Goal: Task Accomplishment & Management: Use online tool/utility

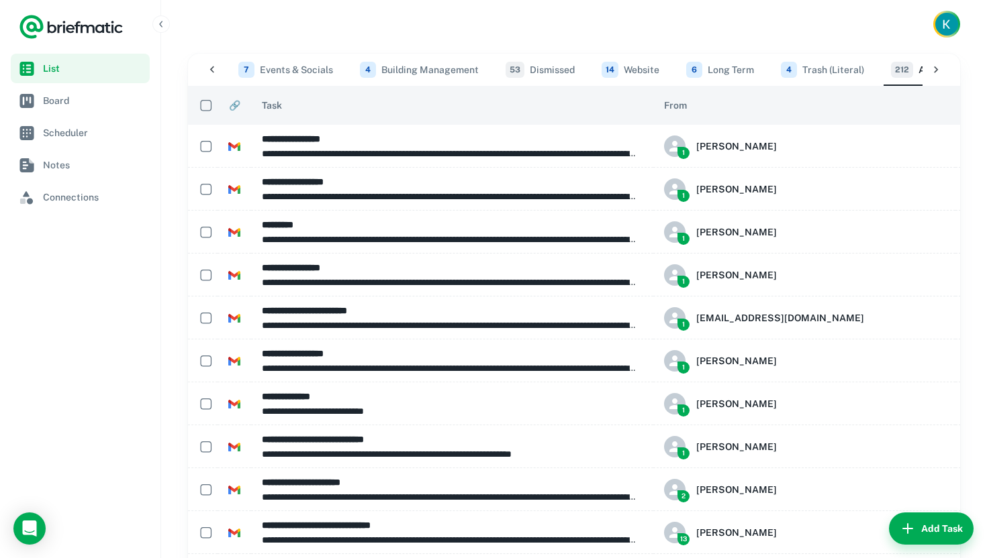
scroll to position [0, 646]
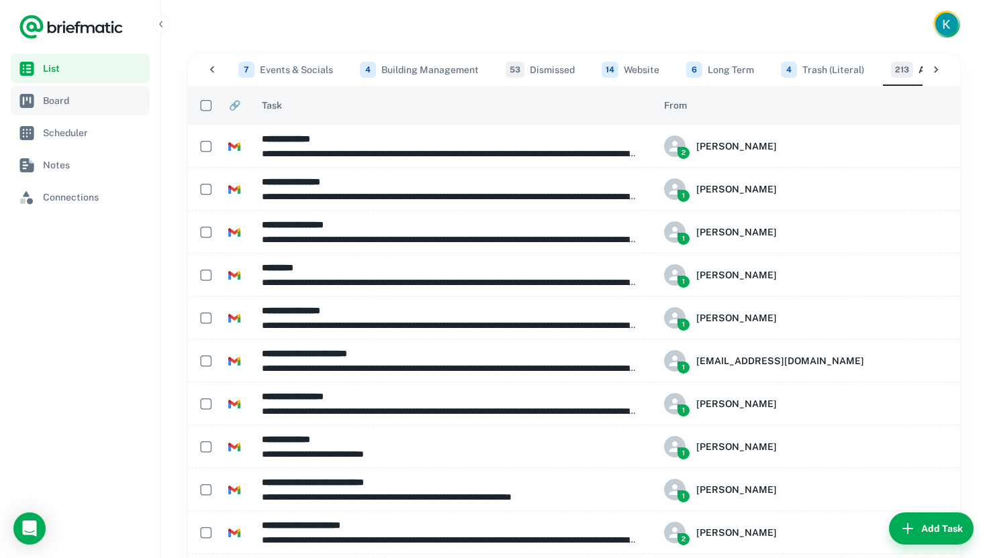
click at [65, 97] on span "Board" at bounding box center [93, 100] width 101 height 15
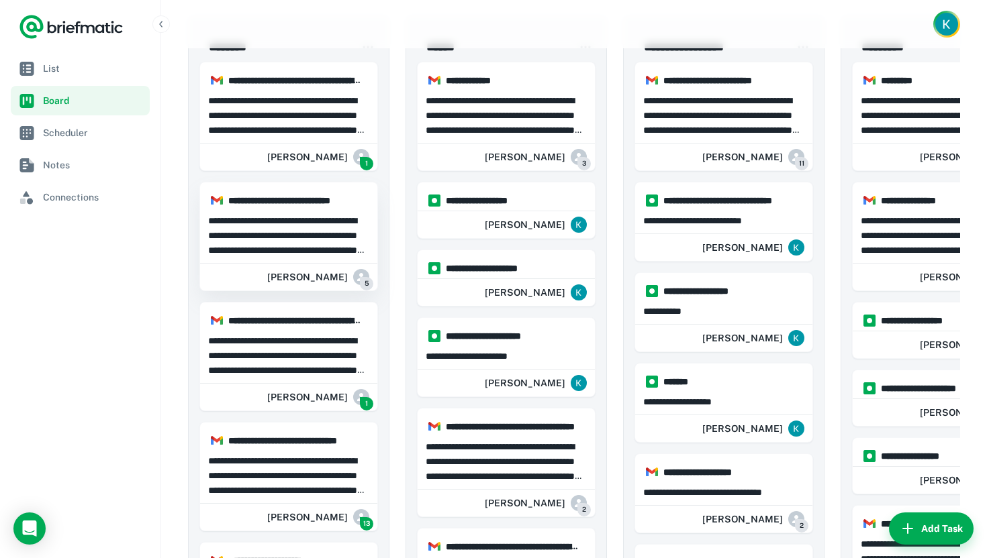
scroll to position [42, 0]
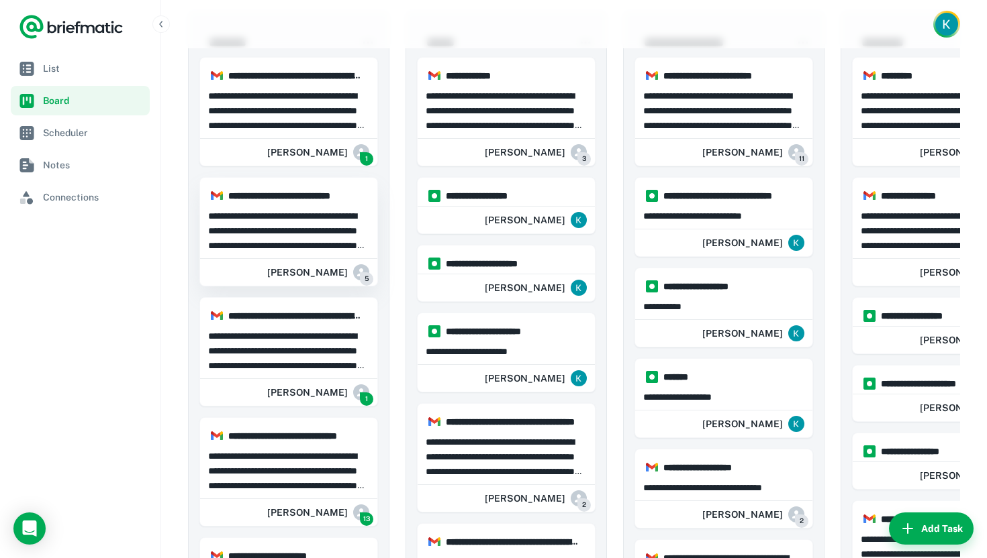
click at [311, 228] on p "**********" at bounding box center [288, 231] width 161 height 44
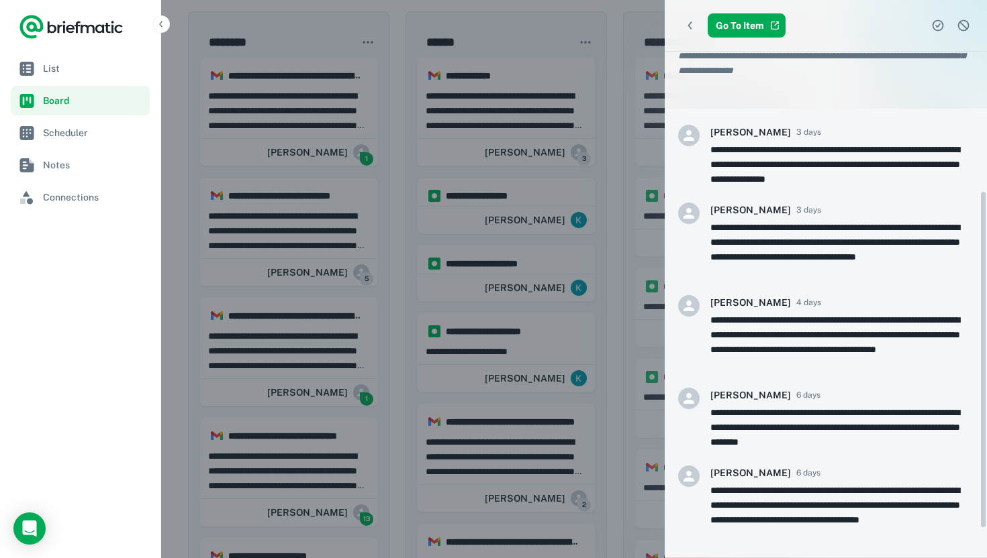
scroll to position [250, 0]
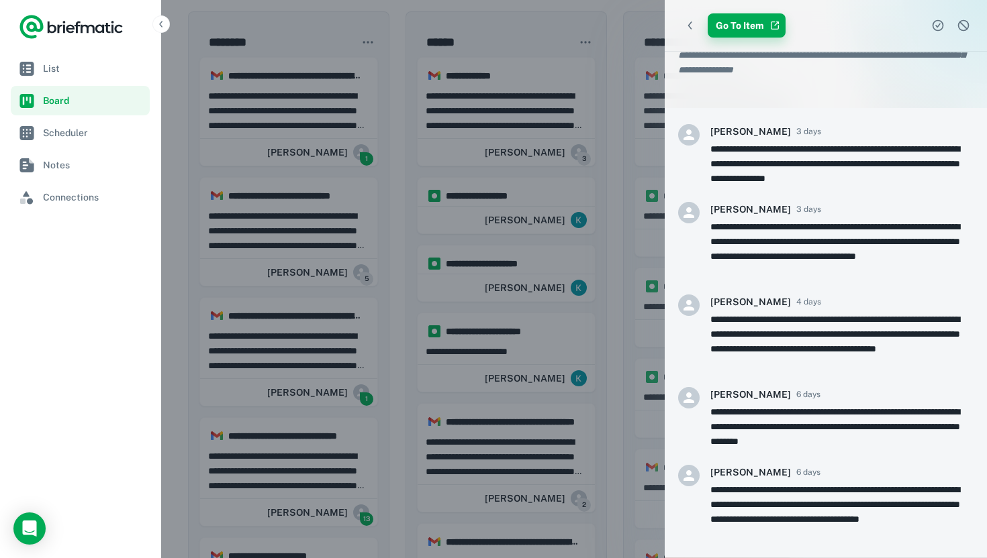
click at [728, 25] on link "Go To Item" at bounding box center [747, 25] width 78 height 24
click at [556, 182] on div at bounding box center [493, 279] width 987 height 558
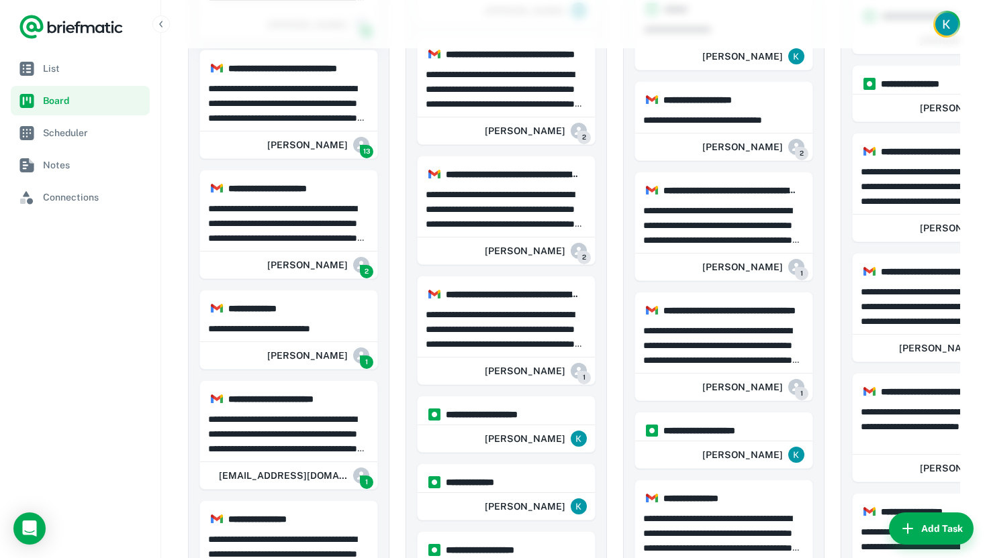
scroll to position [411, 0]
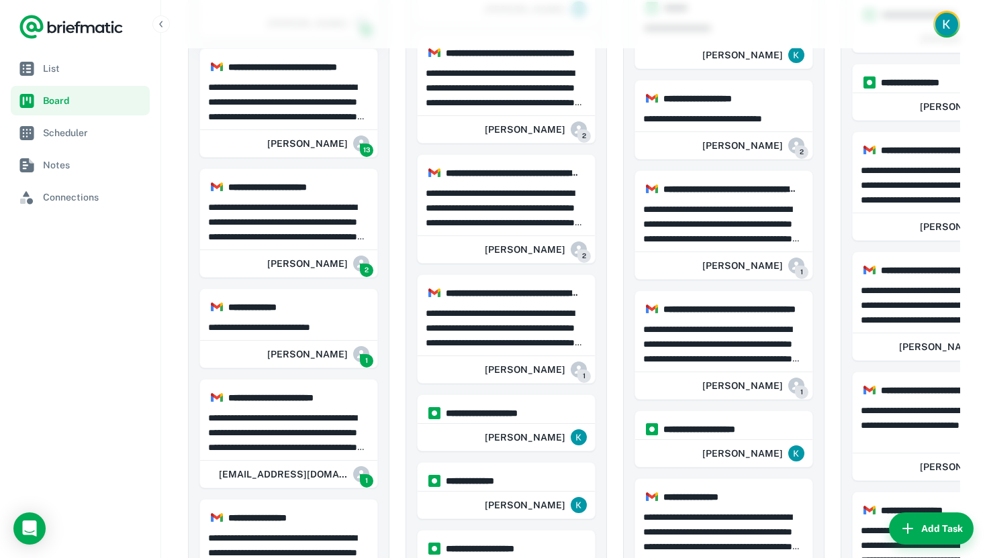
click at [309, 234] on p "**********" at bounding box center [288, 222] width 161 height 44
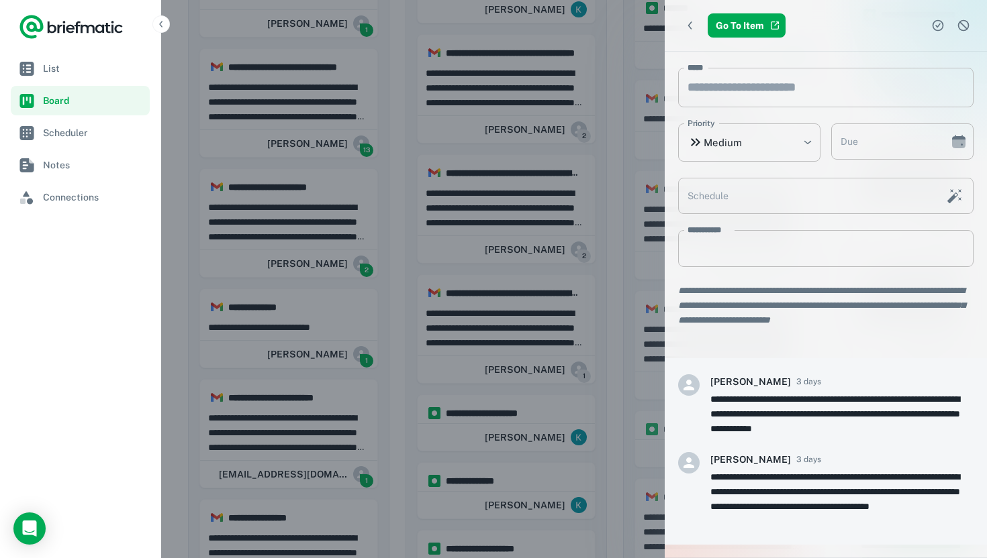
click at [308, 232] on div at bounding box center [493, 279] width 987 height 558
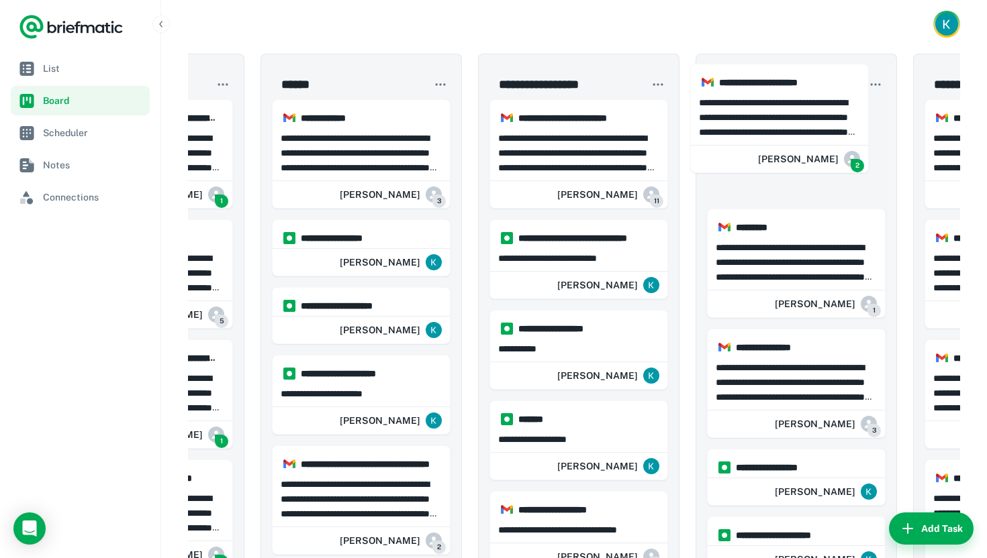
scroll to position [0, 149]
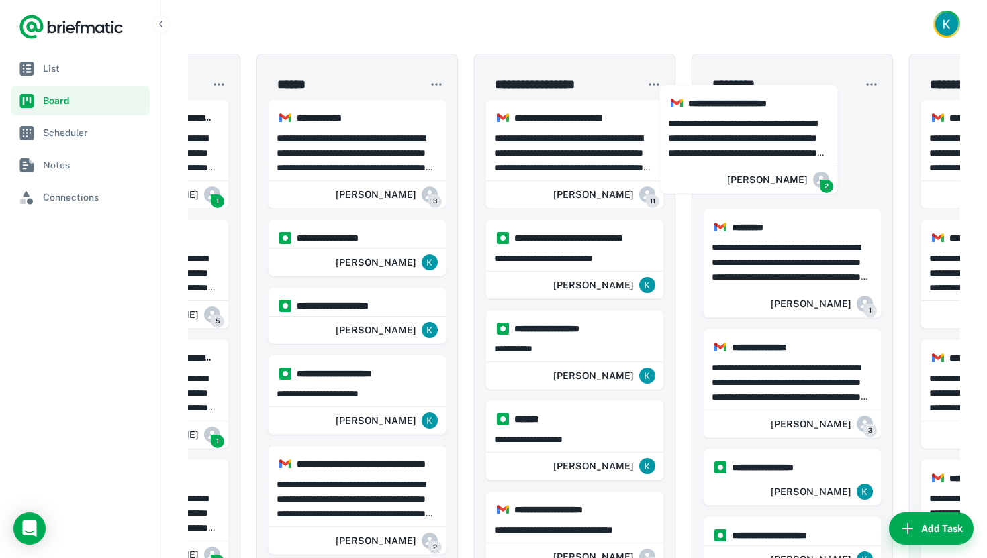
drag, startPoint x: 294, startPoint y: 224, endPoint x: 758, endPoint y: 141, distance: 471.3
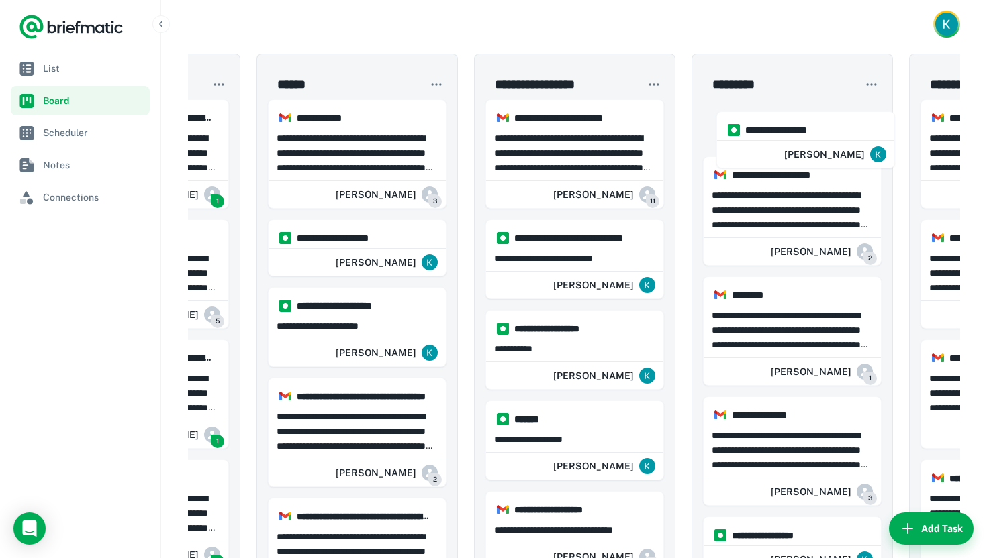
scroll to position [0, 169]
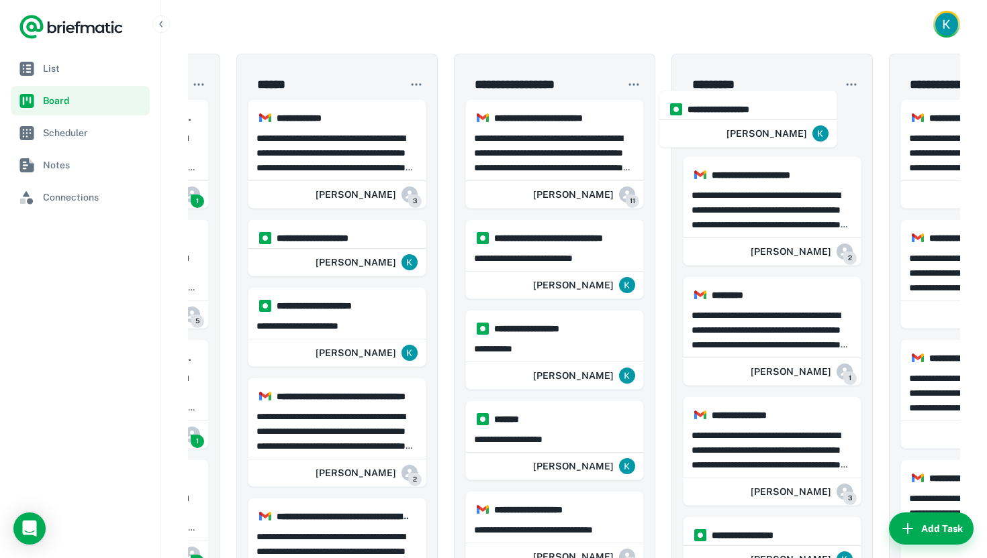
drag, startPoint x: 481, startPoint y: 200, endPoint x: 728, endPoint y: 124, distance: 258.6
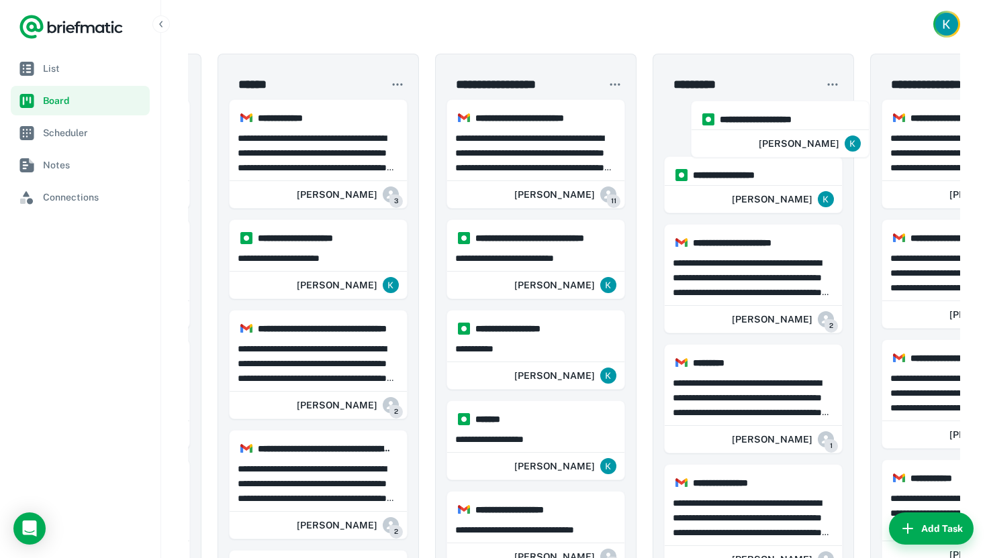
drag, startPoint x: 323, startPoint y: 250, endPoint x: 770, endPoint y: 129, distance: 463.3
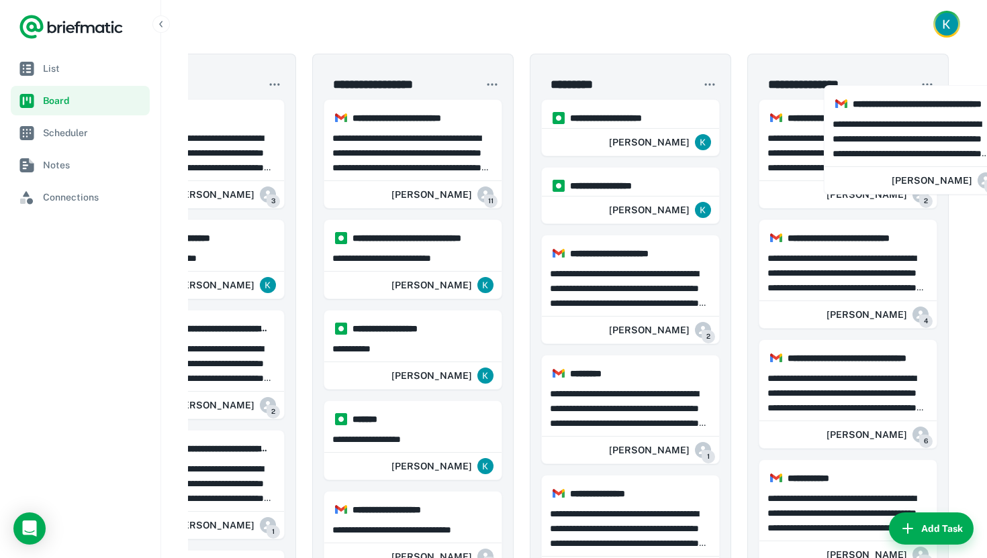
scroll to position [0, 378]
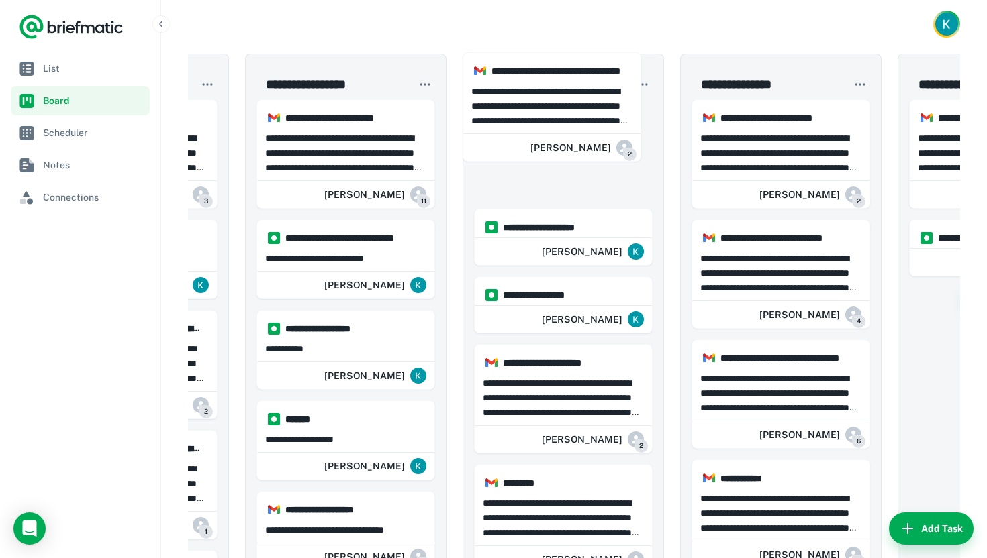
drag, startPoint x: 329, startPoint y: 246, endPoint x: 572, endPoint y: 81, distance: 293.8
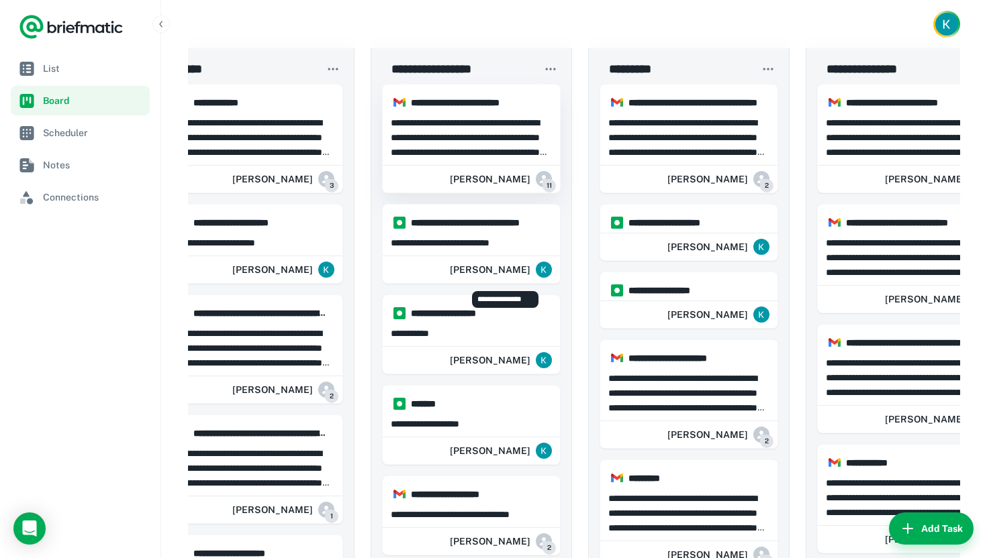
scroll to position [0, 0]
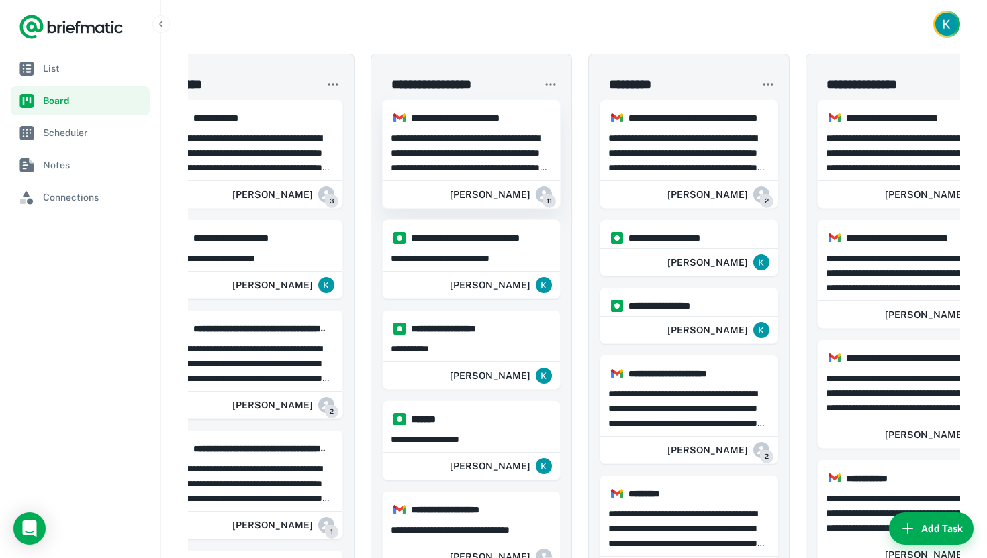
click at [467, 150] on p "**********" at bounding box center [471, 153] width 161 height 44
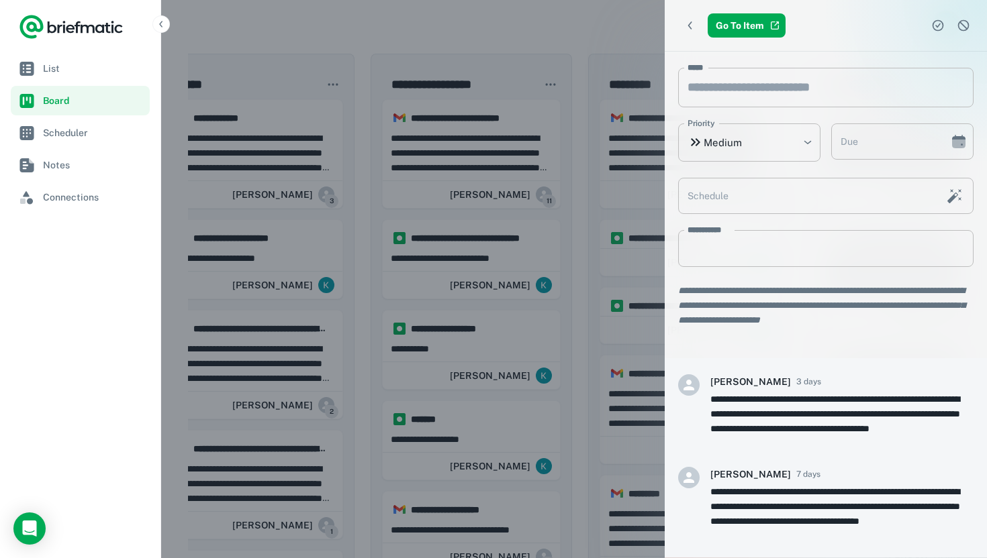
click at [553, 38] on div at bounding box center [493, 279] width 987 height 558
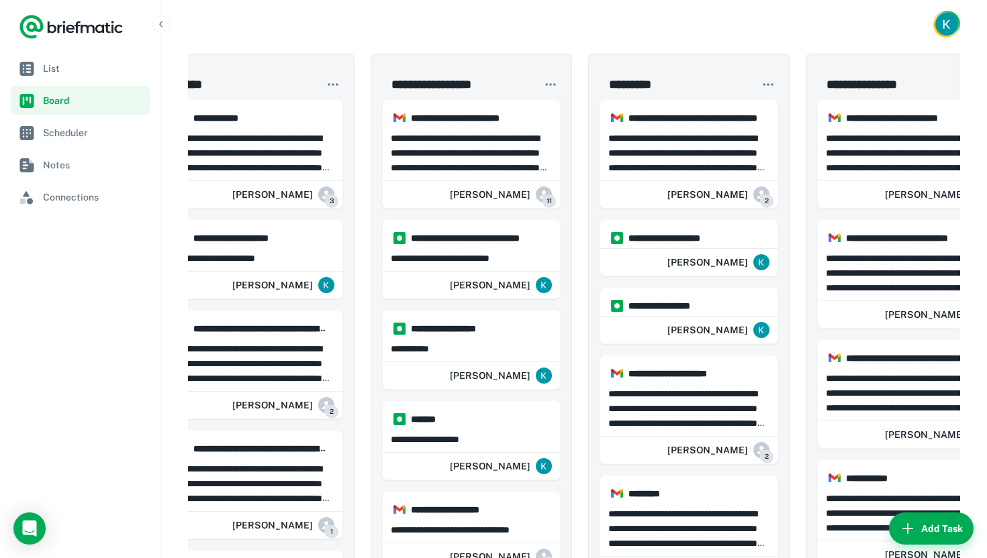
drag, startPoint x: 447, startPoint y: 134, endPoint x: 455, endPoint y: 131, distance: 8.7
click at [447, 134] on p "**********" at bounding box center [471, 153] width 161 height 44
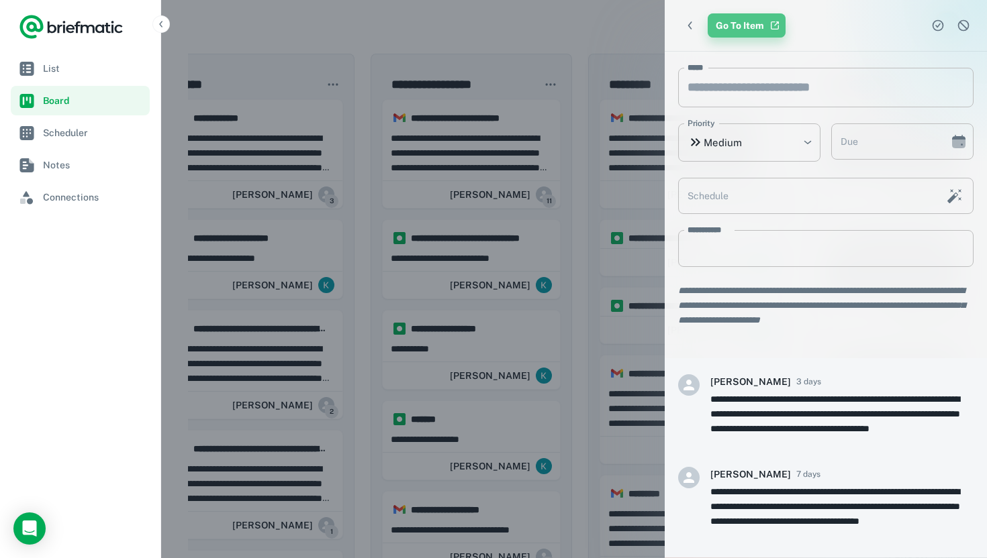
click at [742, 18] on link "Go To Item" at bounding box center [747, 25] width 78 height 24
drag, startPoint x: 550, startPoint y: 75, endPoint x: 545, endPoint y: 80, distance: 7.6
click at [550, 75] on div at bounding box center [493, 279] width 987 height 558
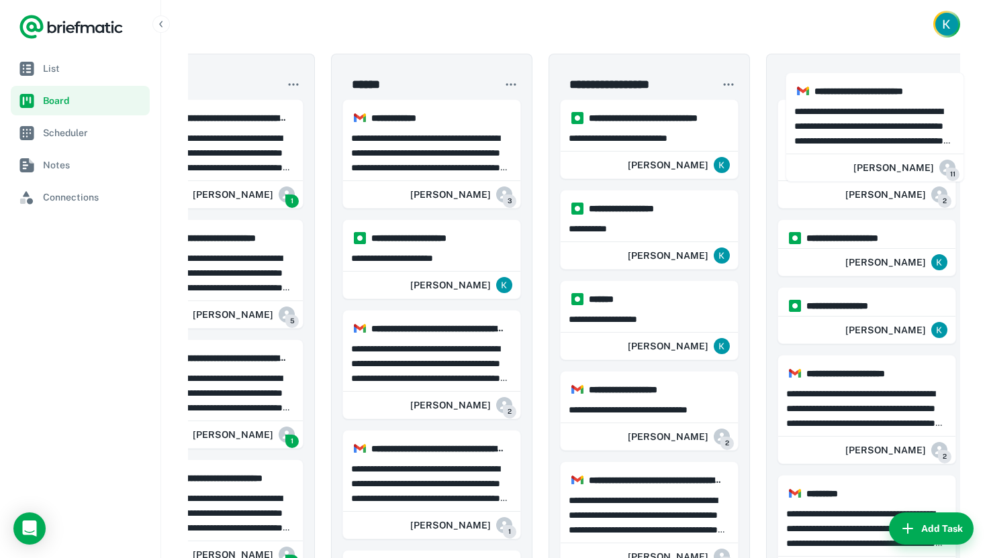
scroll to position [0, 173]
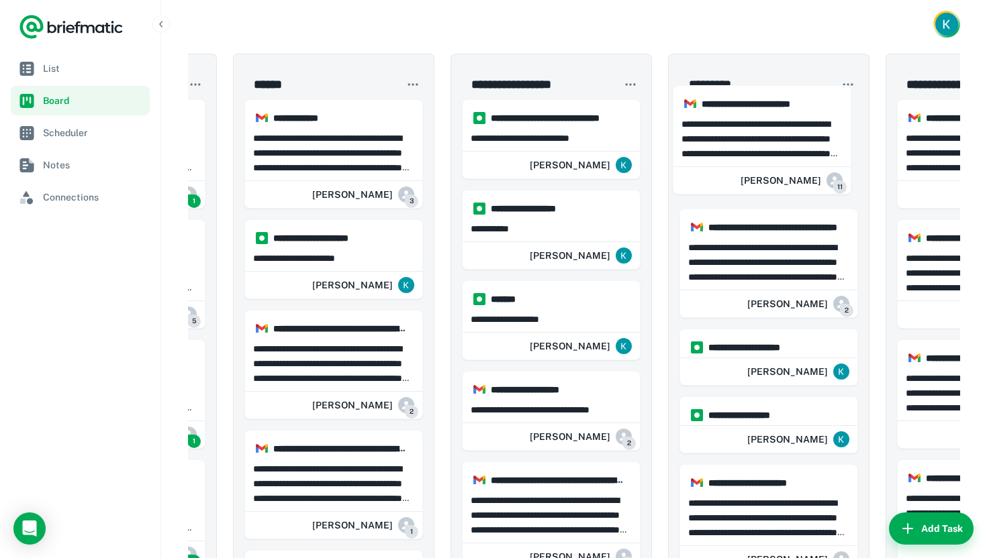
drag, startPoint x: 712, startPoint y: 146, endPoint x: 745, endPoint y: 136, distance: 35.2
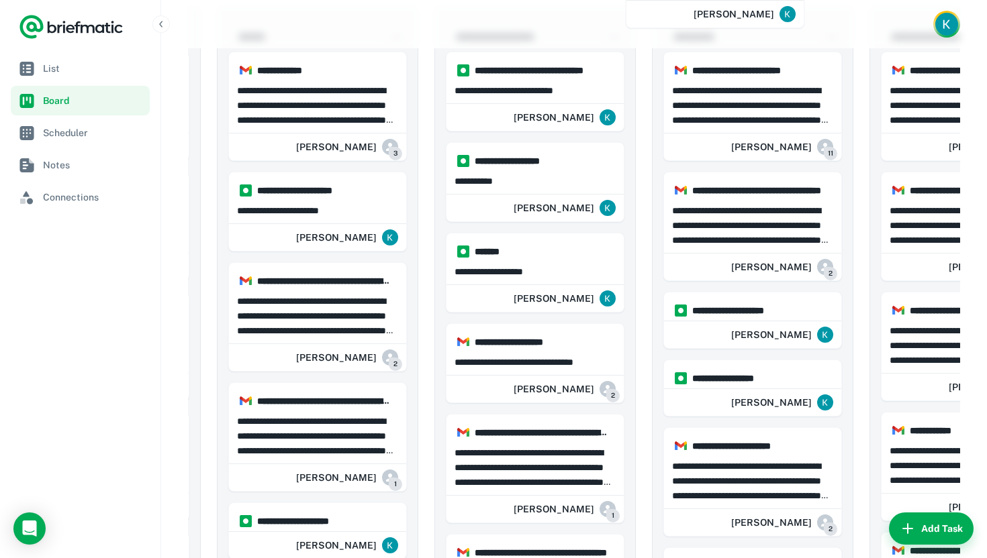
scroll to position [0, 0]
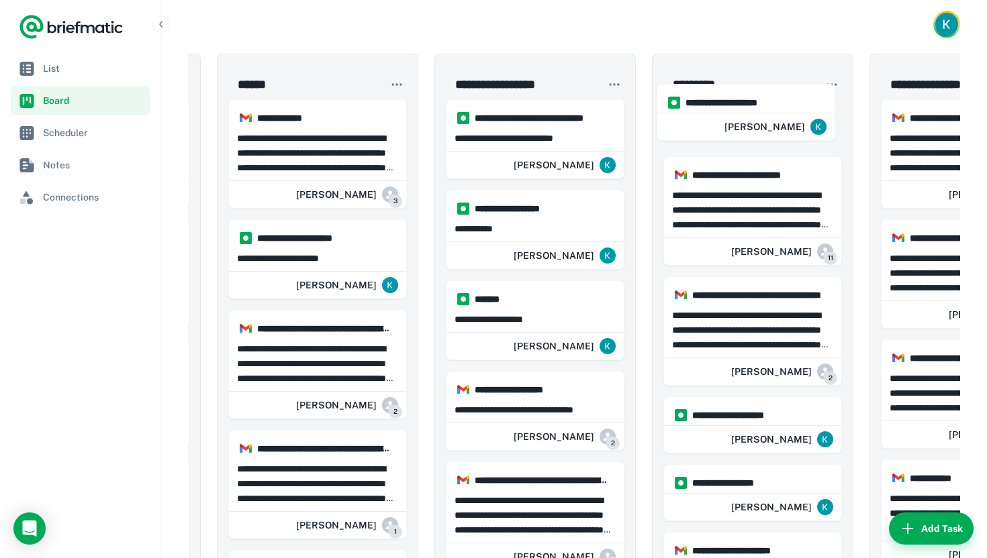
drag, startPoint x: 324, startPoint y: 222, endPoint x: 739, endPoint y: 117, distance: 427.9
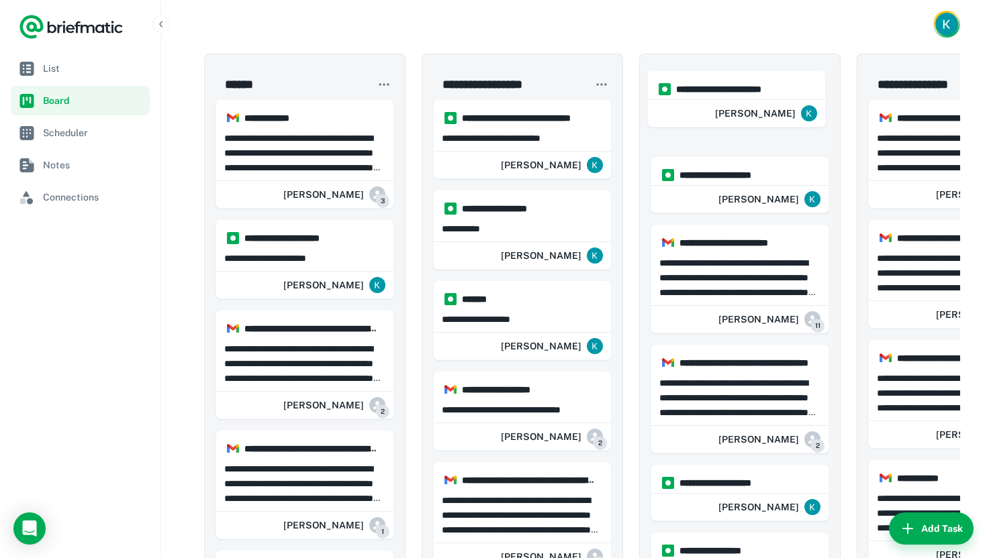
drag, startPoint x: 311, startPoint y: 350, endPoint x: 718, endPoint y: 161, distance: 448.4
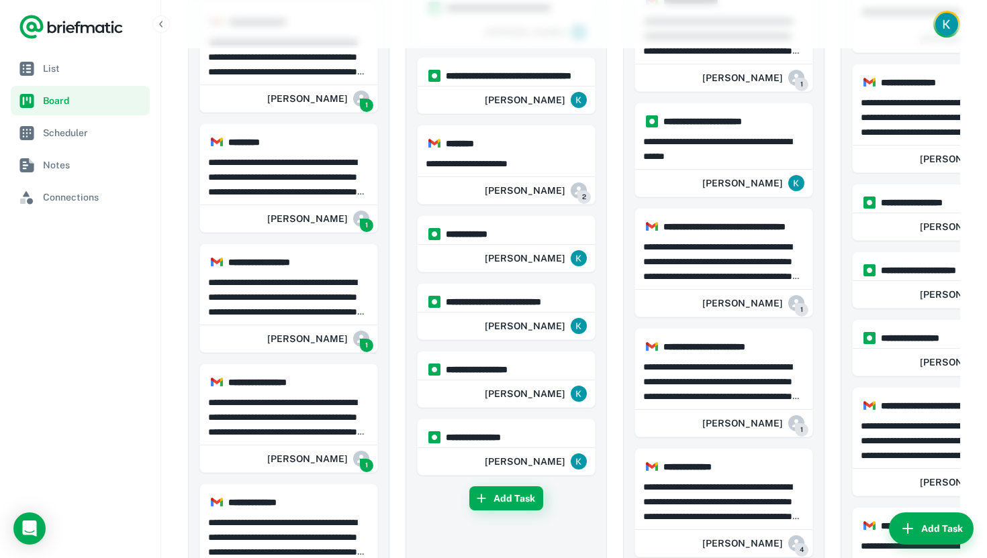
scroll to position [792, 0]
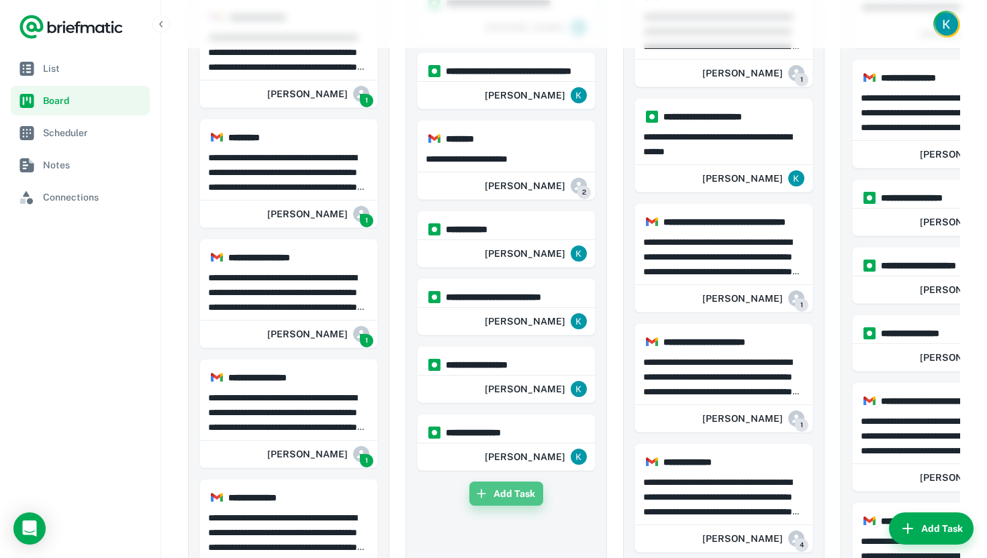
click at [521, 499] on button "Add Task" at bounding box center [506, 494] width 74 height 24
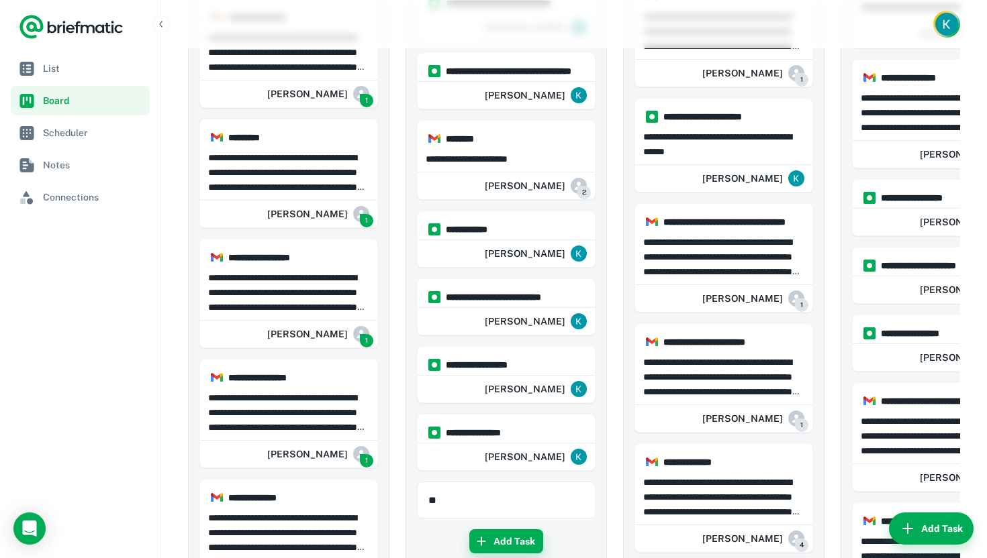
type input "*"
click at [598, 524] on div "**********" at bounding box center [505, 225] width 201 height 1926
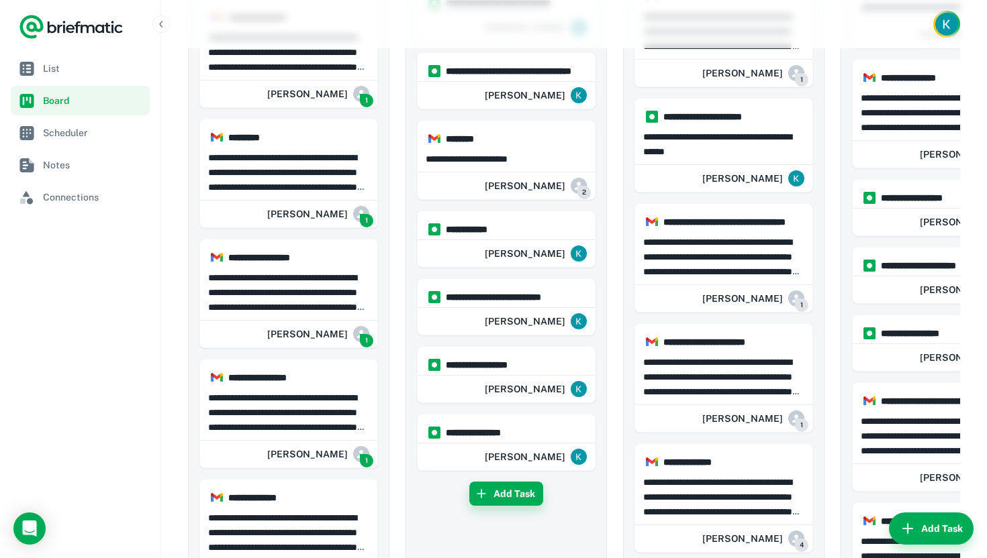
click at [523, 486] on button "Add Task" at bounding box center [506, 494] width 74 height 24
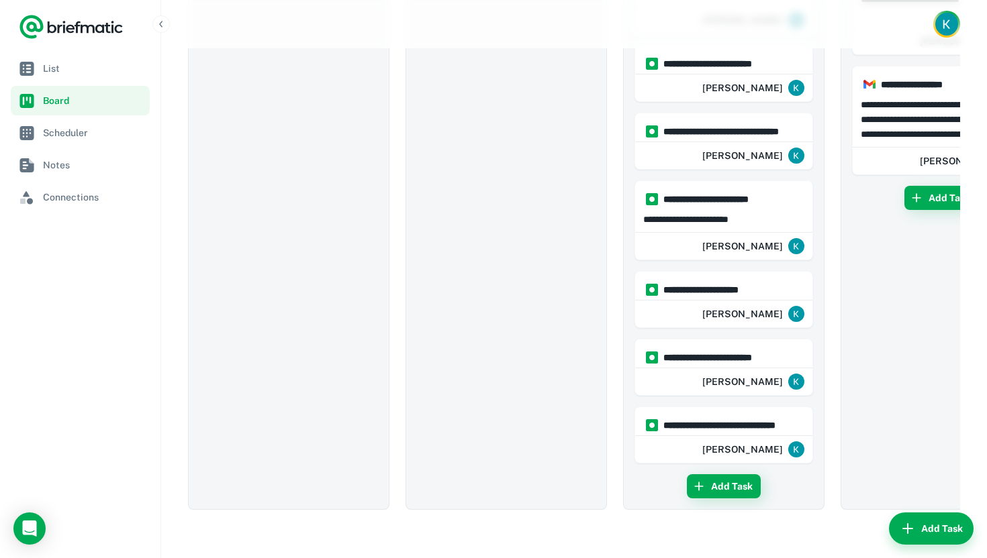
scroll to position [1048, 0]
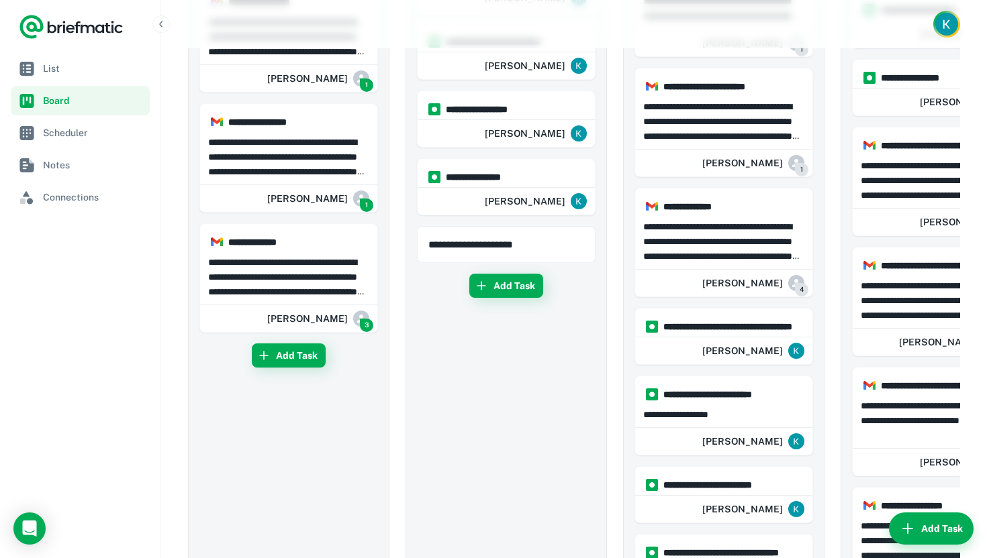
type input "**********"
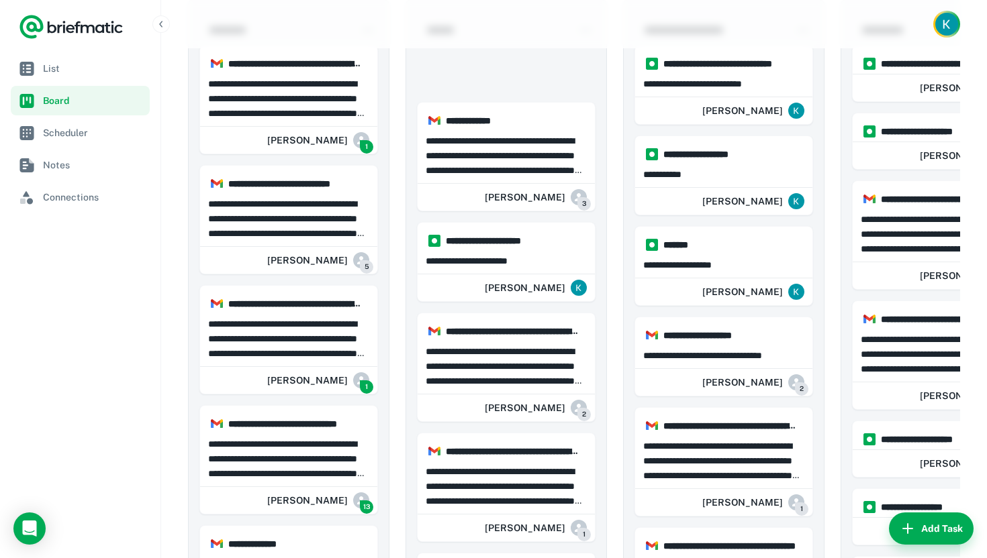
scroll to position [0, 0]
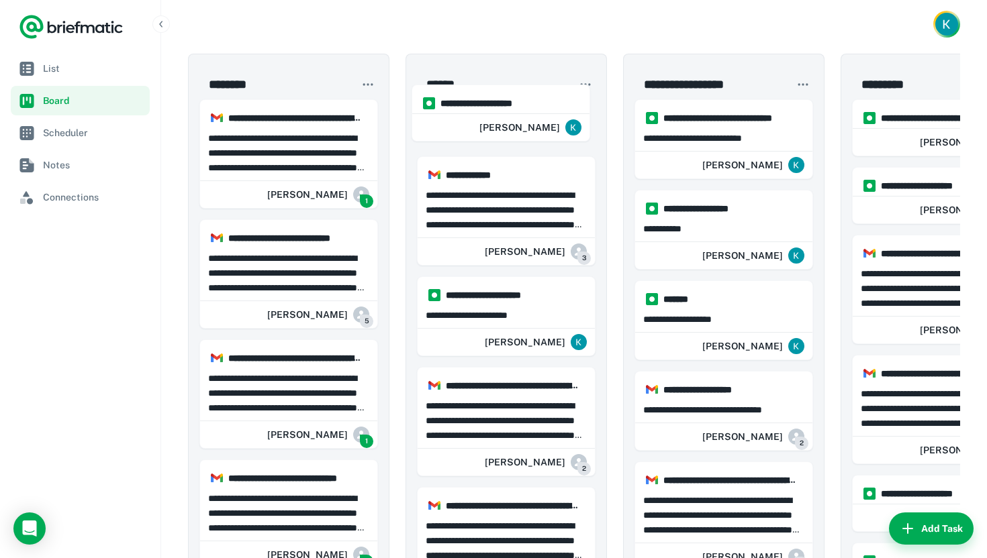
drag, startPoint x: 544, startPoint y: 271, endPoint x: 546, endPoint y: 118, distance: 152.4
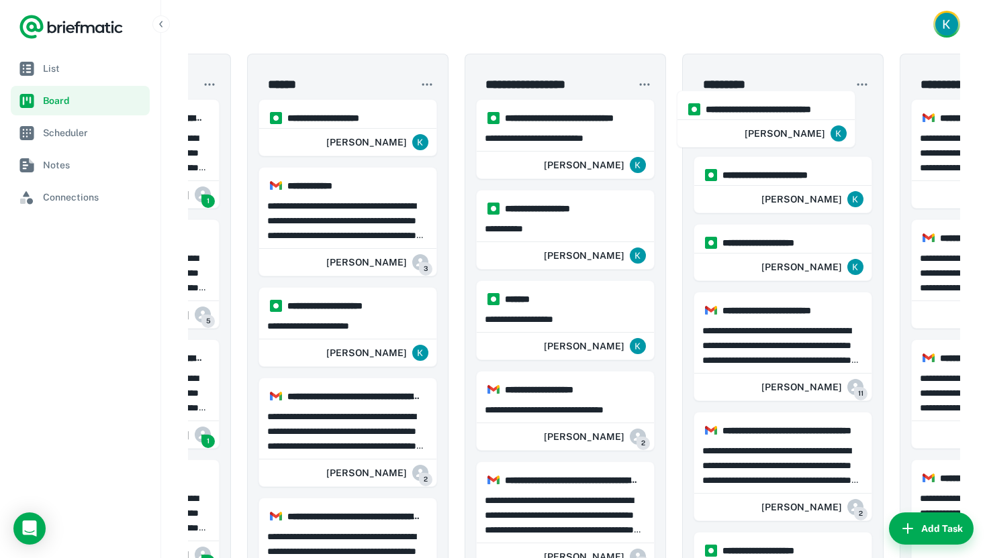
drag, startPoint x: 518, startPoint y: 512, endPoint x: 780, endPoint y: 109, distance: 480.7
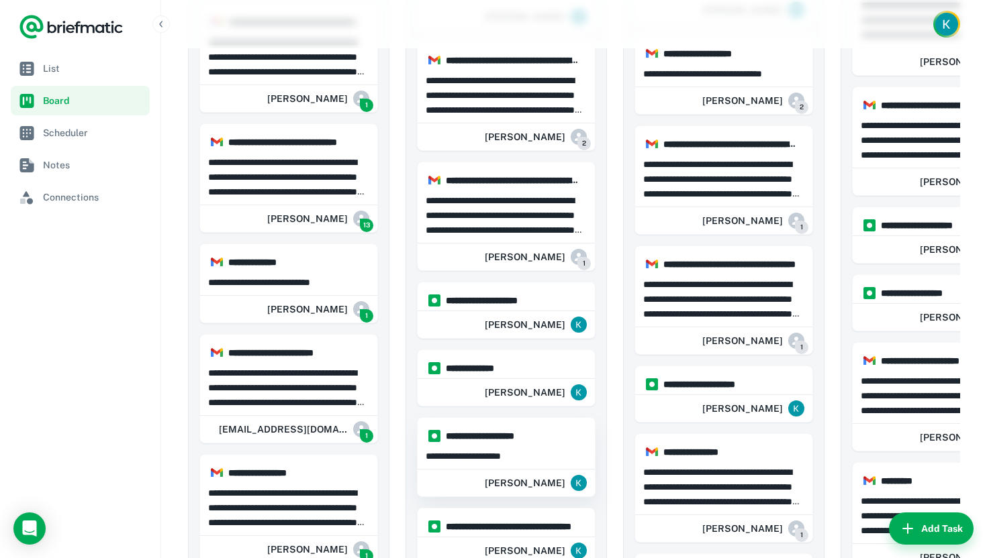
scroll to position [425, 0]
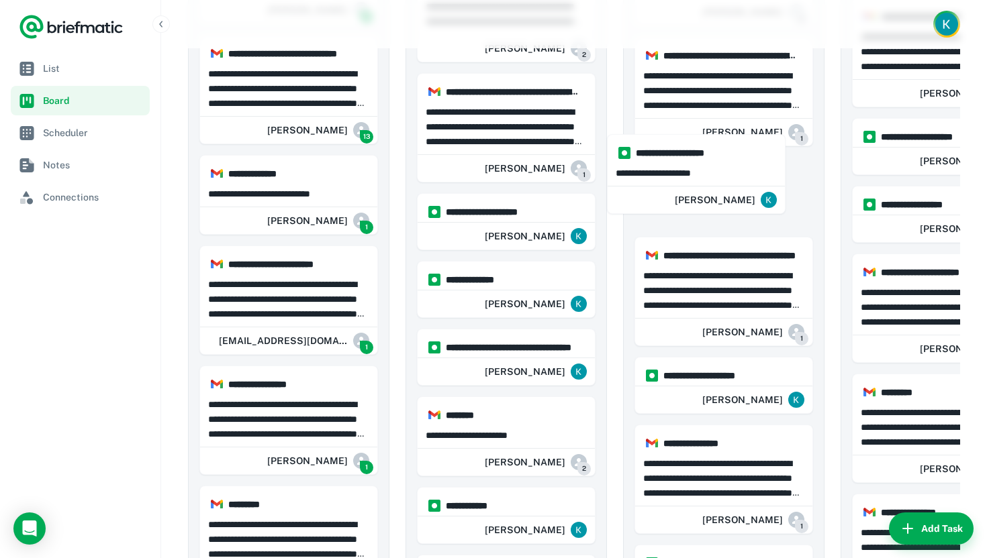
drag, startPoint x: 475, startPoint y: 367, endPoint x: 694, endPoint y: 189, distance: 282.5
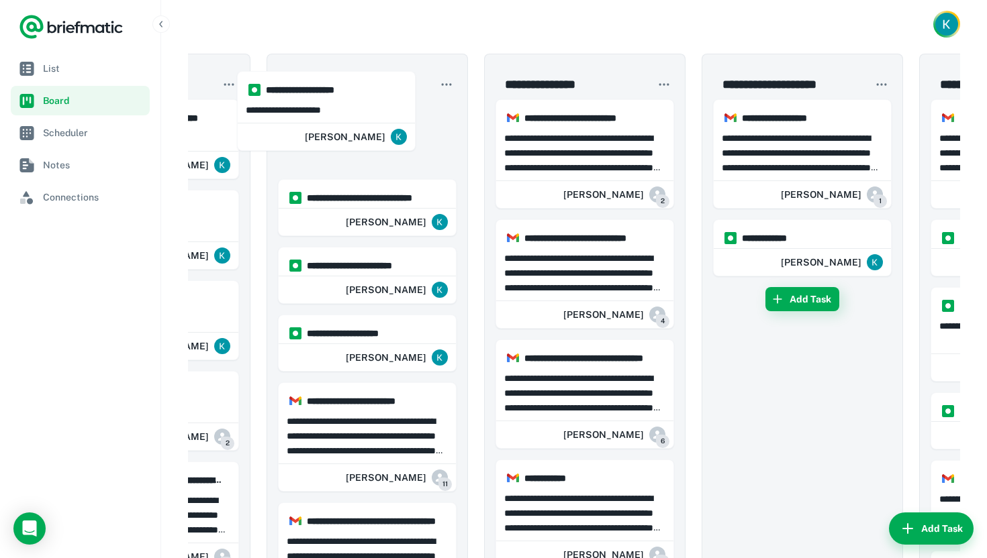
scroll to position [0, 547]
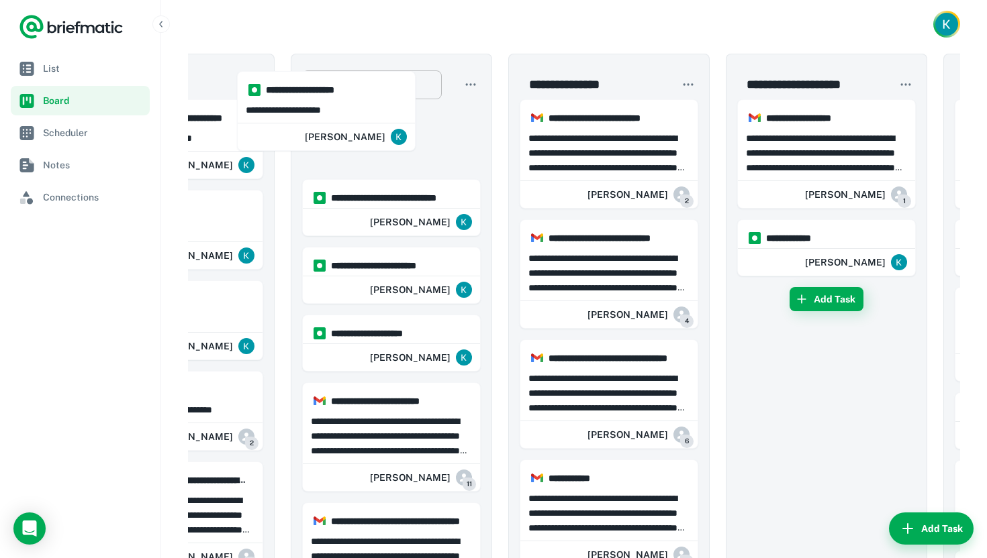
drag, startPoint x: 705, startPoint y: 185, endPoint x: 344, endPoint y: 89, distance: 372.9
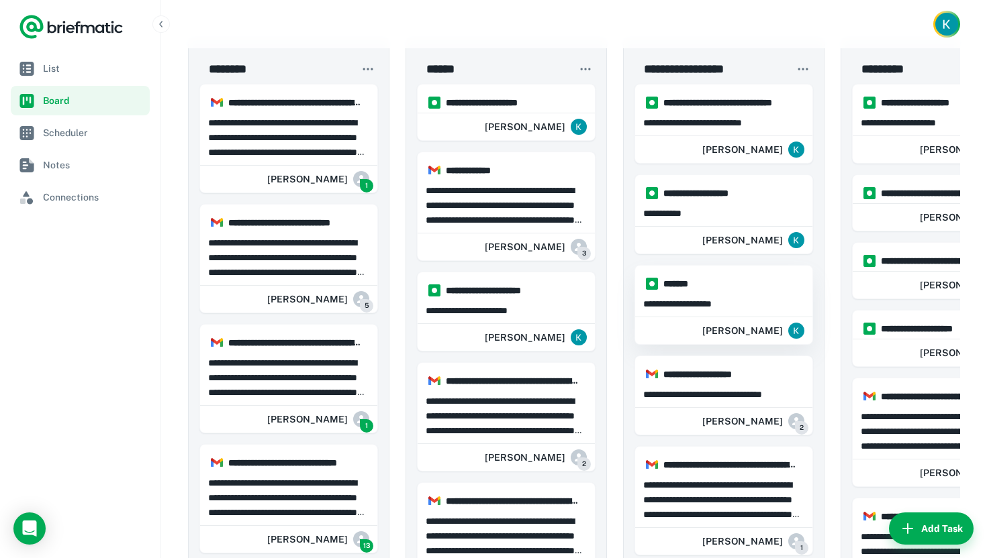
scroll to position [0, 0]
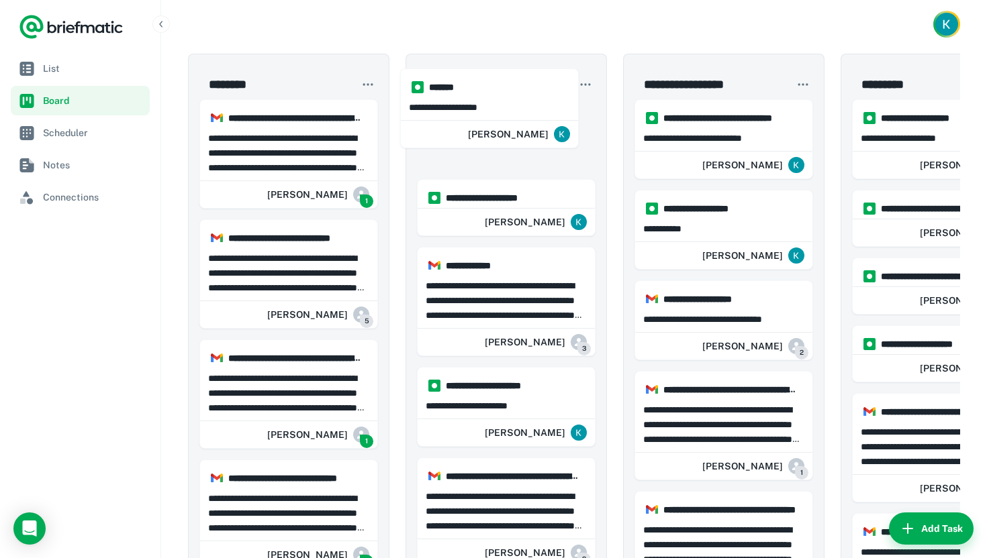
drag, startPoint x: 739, startPoint y: 313, endPoint x: 501, endPoint y: 104, distance: 317.3
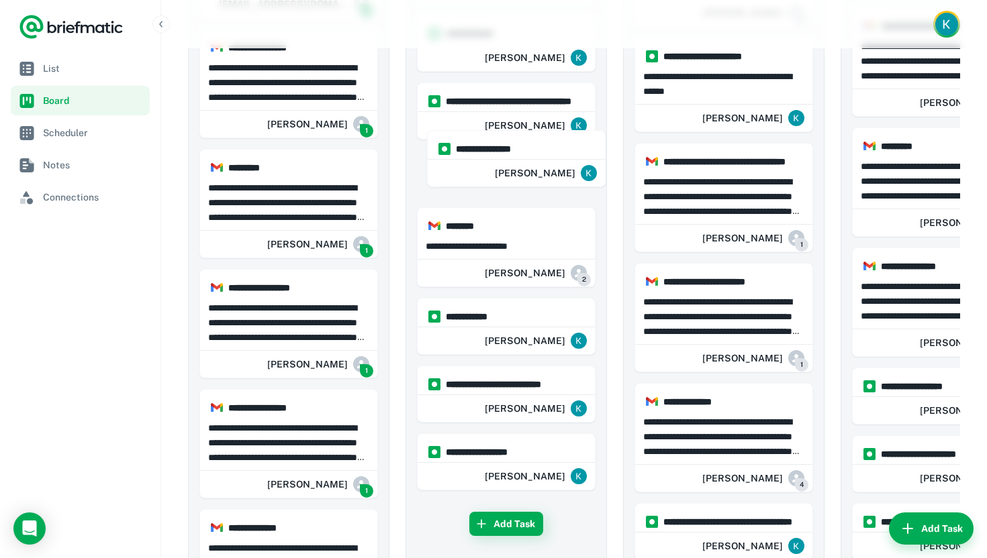
drag, startPoint x: 542, startPoint y: 487, endPoint x: 552, endPoint y: 164, distance: 323.0
click at [552, 164] on div "**********" at bounding box center [506, 231] width 179 height 1789
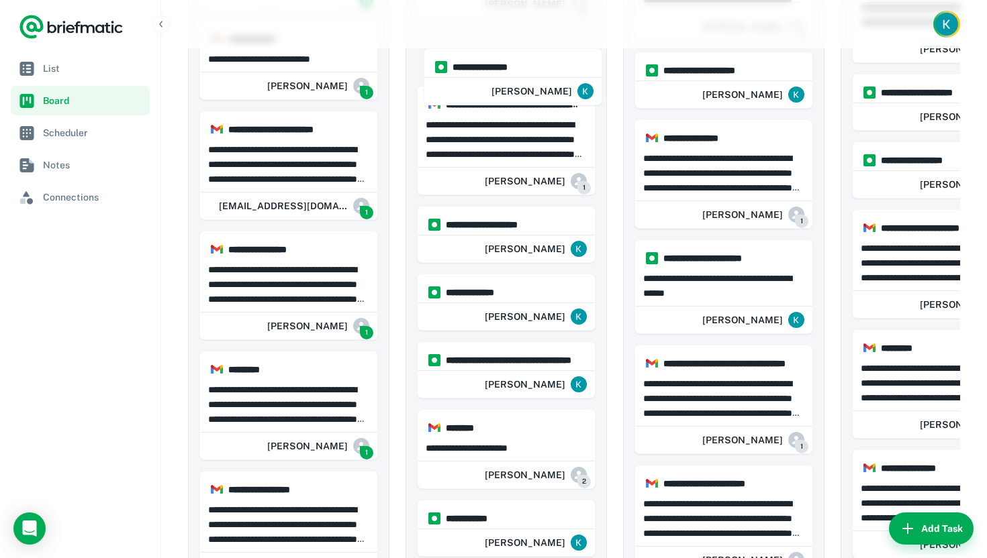
drag, startPoint x: 539, startPoint y: 262, endPoint x: 546, endPoint y: 65, distance: 196.8
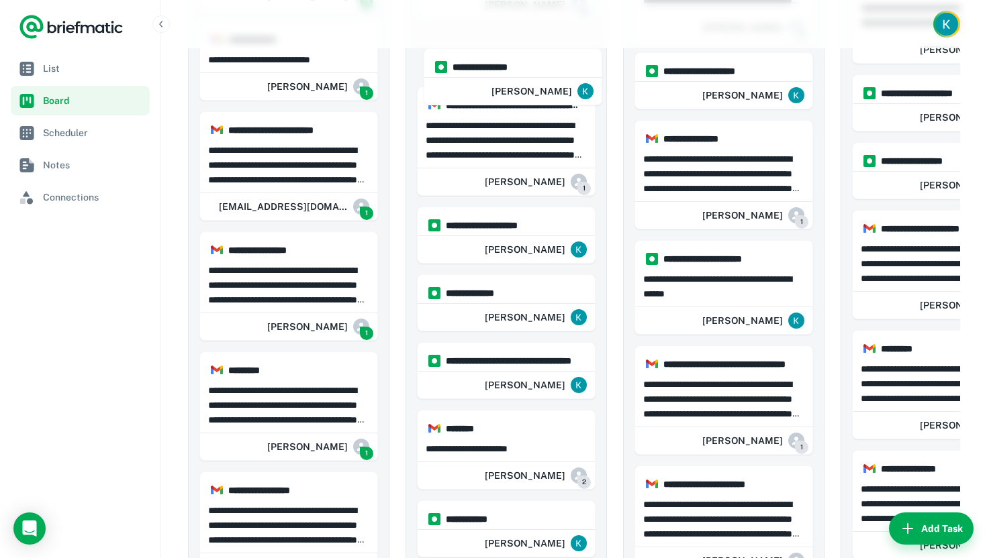
click at [546, 65] on div "**********" at bounding box center [506, 434] width 179 height 1789
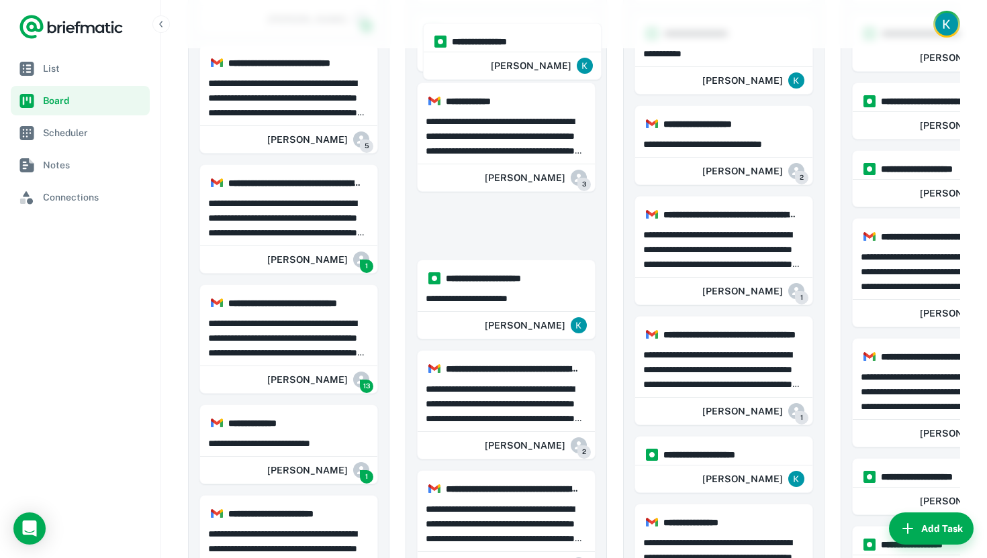
drag, startPoint x: 512, startPoint y: 226, endPoint x: 519, endPoint y: 43, distance: 183.4
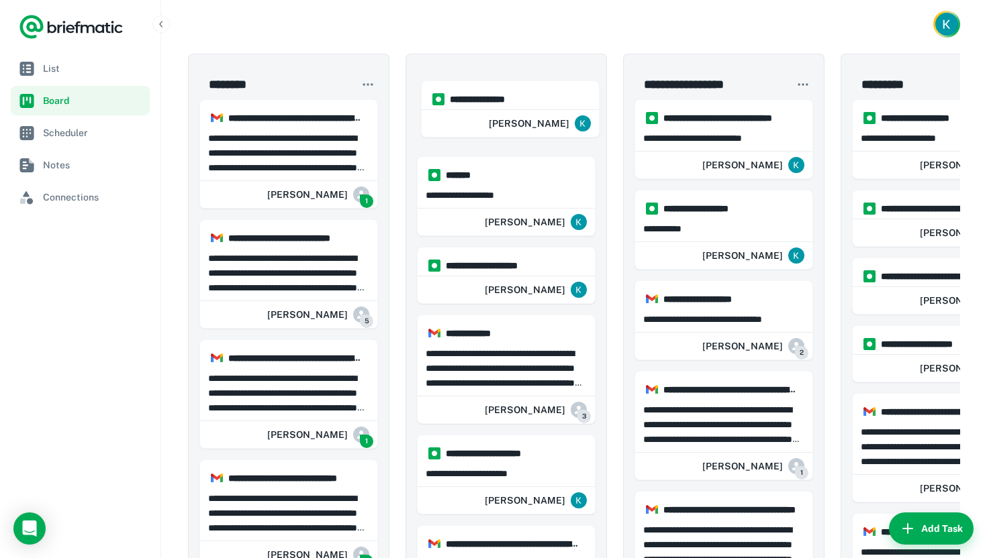
drag, startPoint x: 503, startPoint y: 177, endPoint x: 507, endPoint y: 89, distance: 87.4
